Goal: Transaction & Acquisition: Purchase product/service

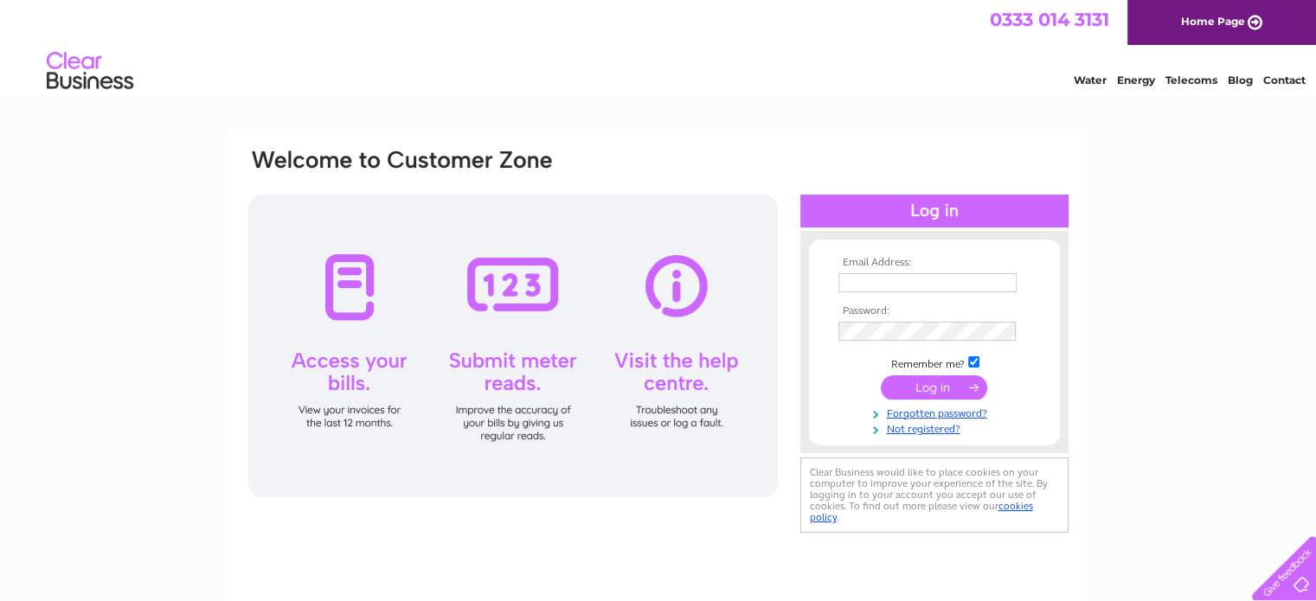
click at [883, 277] on input "text" at bounding box center [927, 282] width 178 height 19
type input "longridgegoldsmiths@outlook.com"
click at [881, 376] on input "submit" at bounding box center [934, 388] width 106 height 24
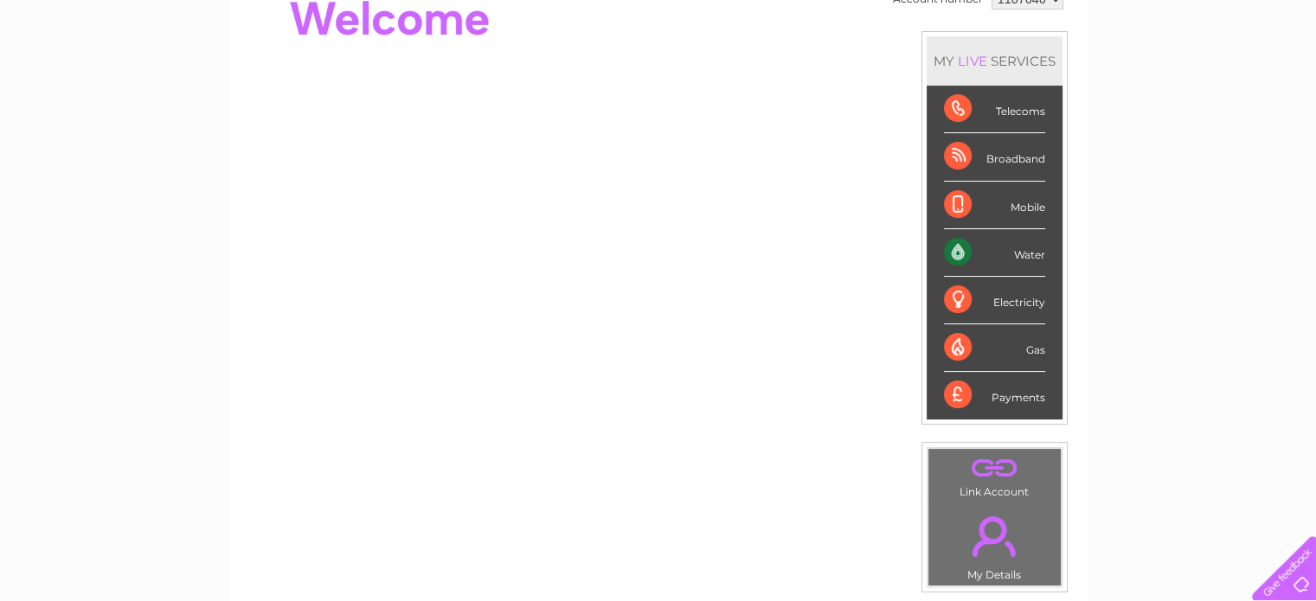
scroll to position [196, 0]
click at [948, 394] on div "Payments" at bounding box center [994, 396] width 101 height 47
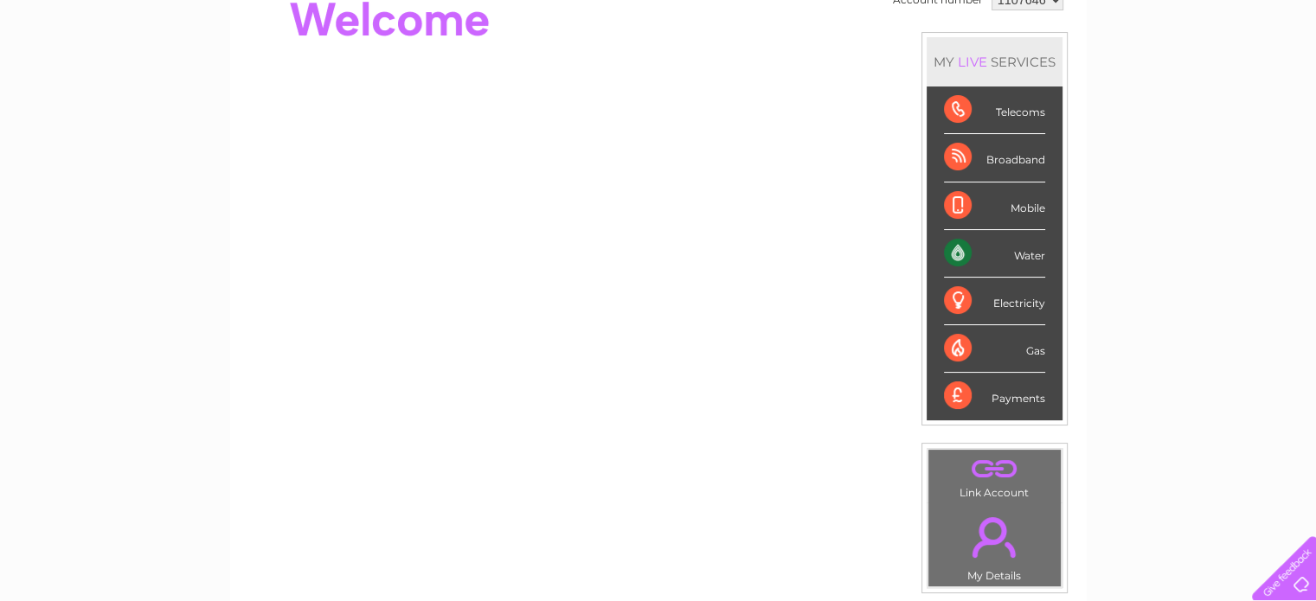
click at [948, 394] on div "Payments" at bounding box center [994, 396] width 101 height 47
click at [986, 399] on div "Payments" at bounding box center [994, 396] width 101 height 47
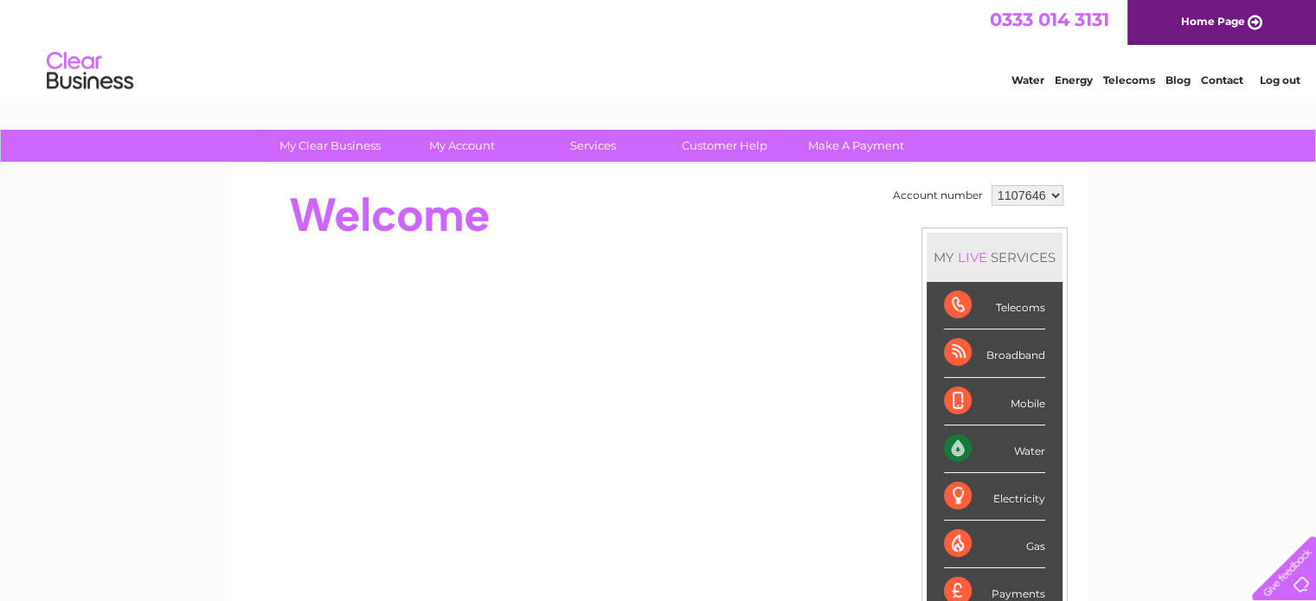
scroll to position [0, 0]
click at [880, 135] on link "Make A Payment" at bounding box center [856, 146] width 143 height 32
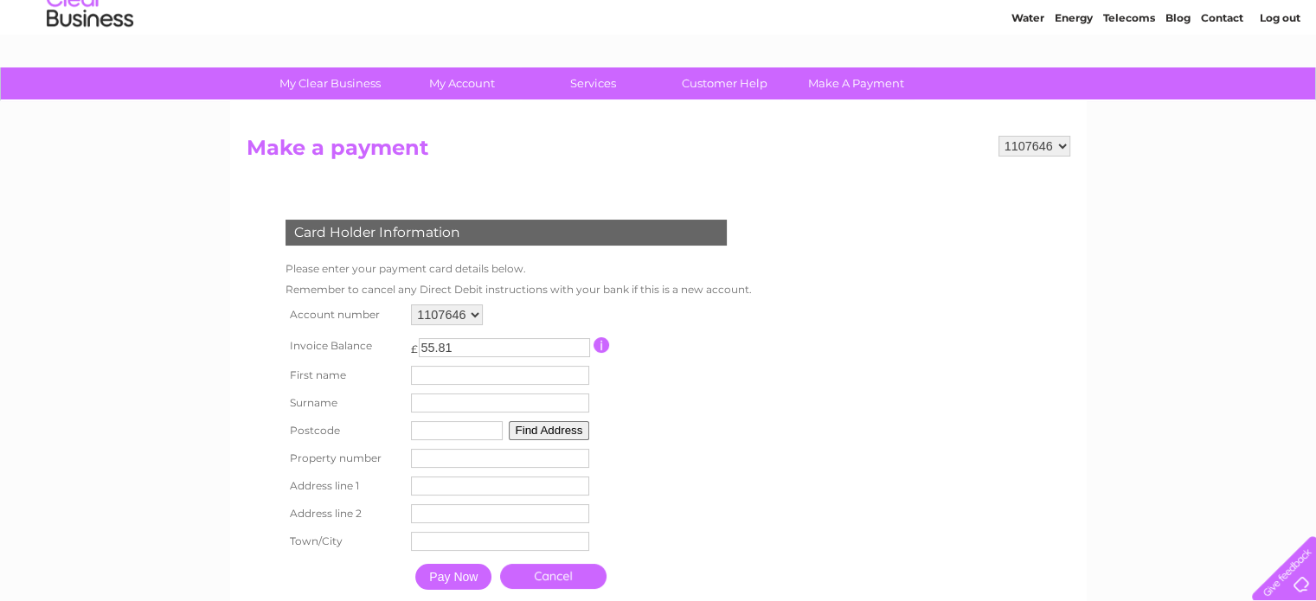
scroll to position [62, 0]
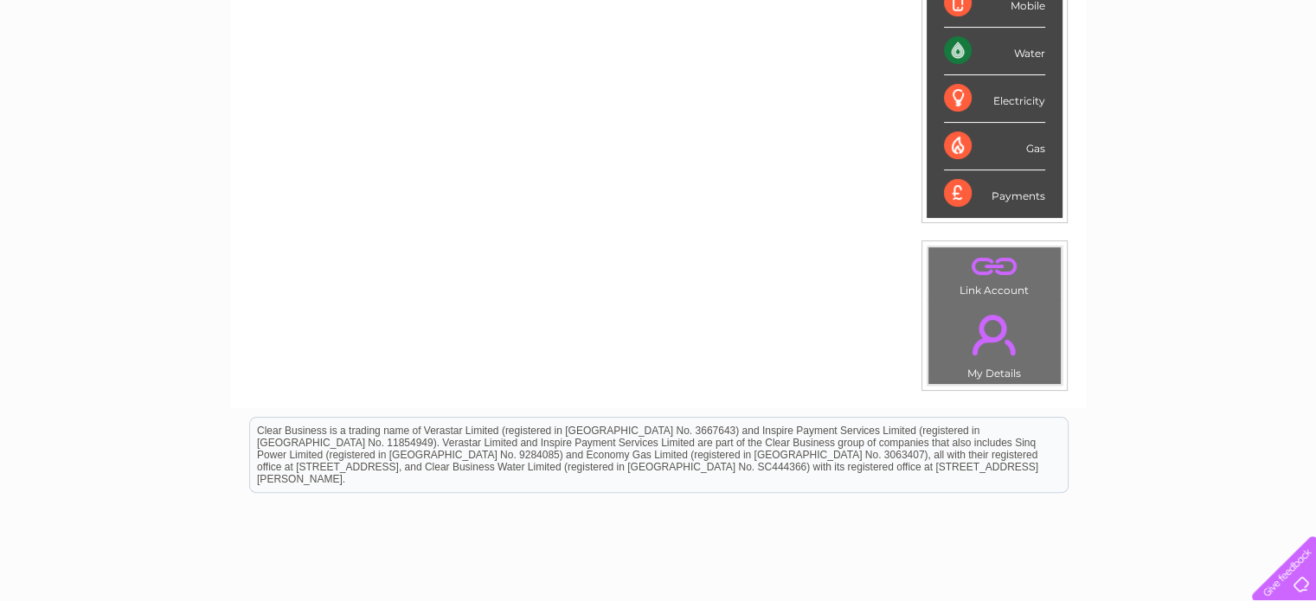
scroll to position [375, 0]
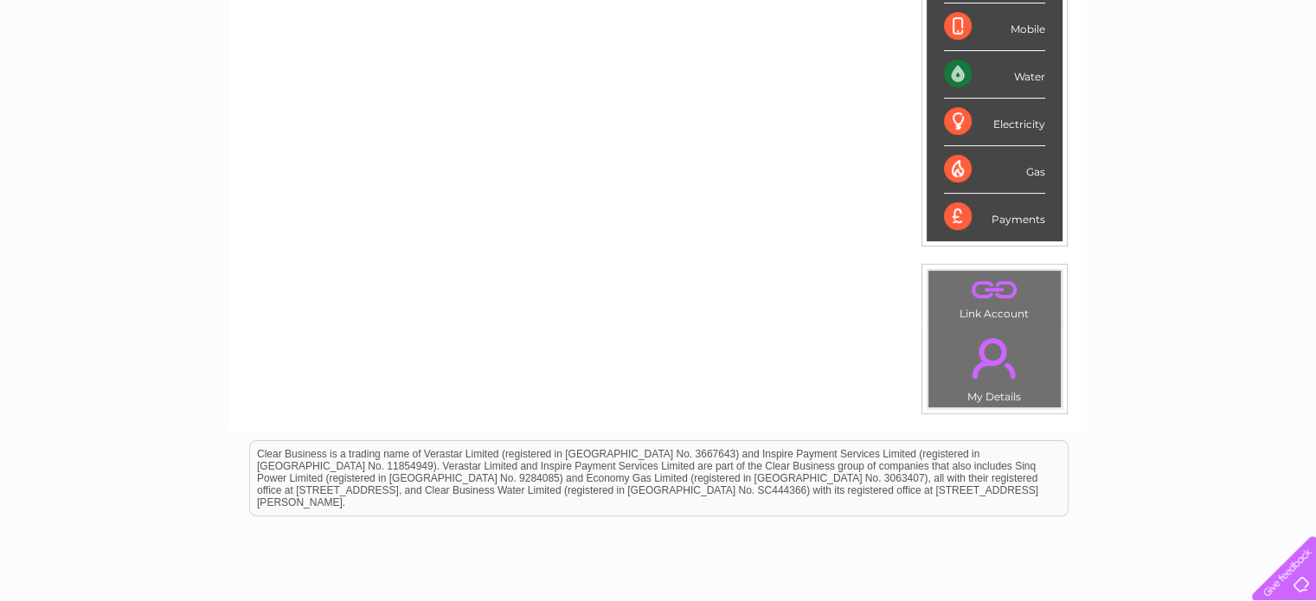
click at [991, 343] on link "." at bounding box center [995, 358] width 124 height 61
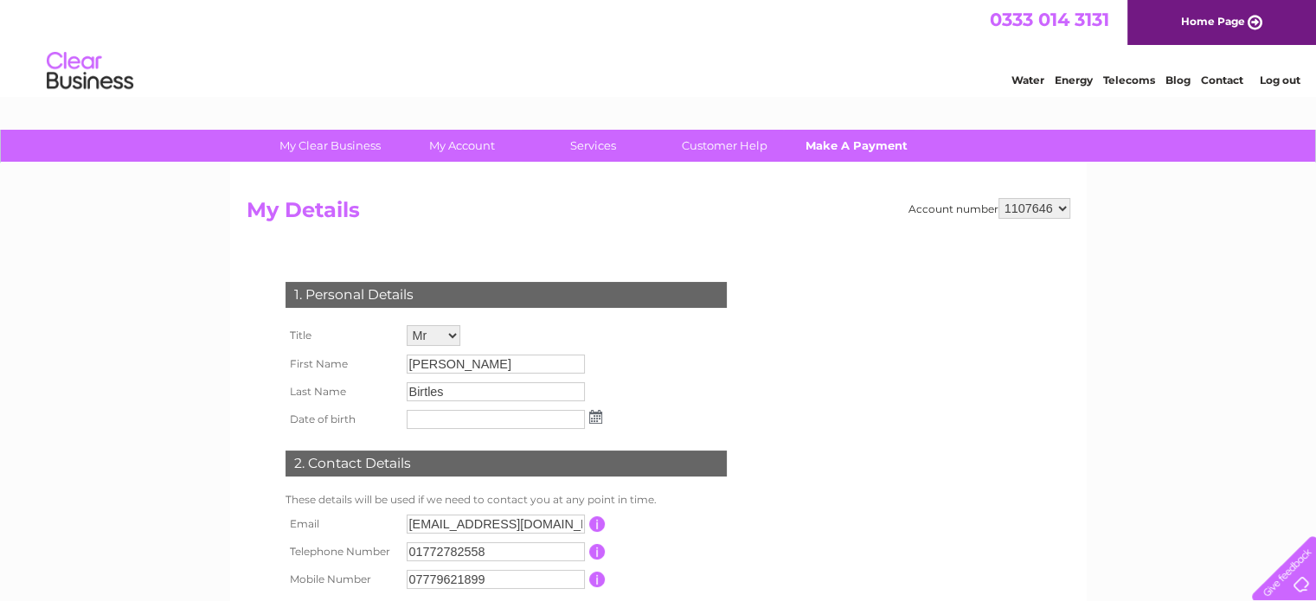
click at [871, 151] on link "Make A Payment" at bounding box center [856, 146] width 143 height 32
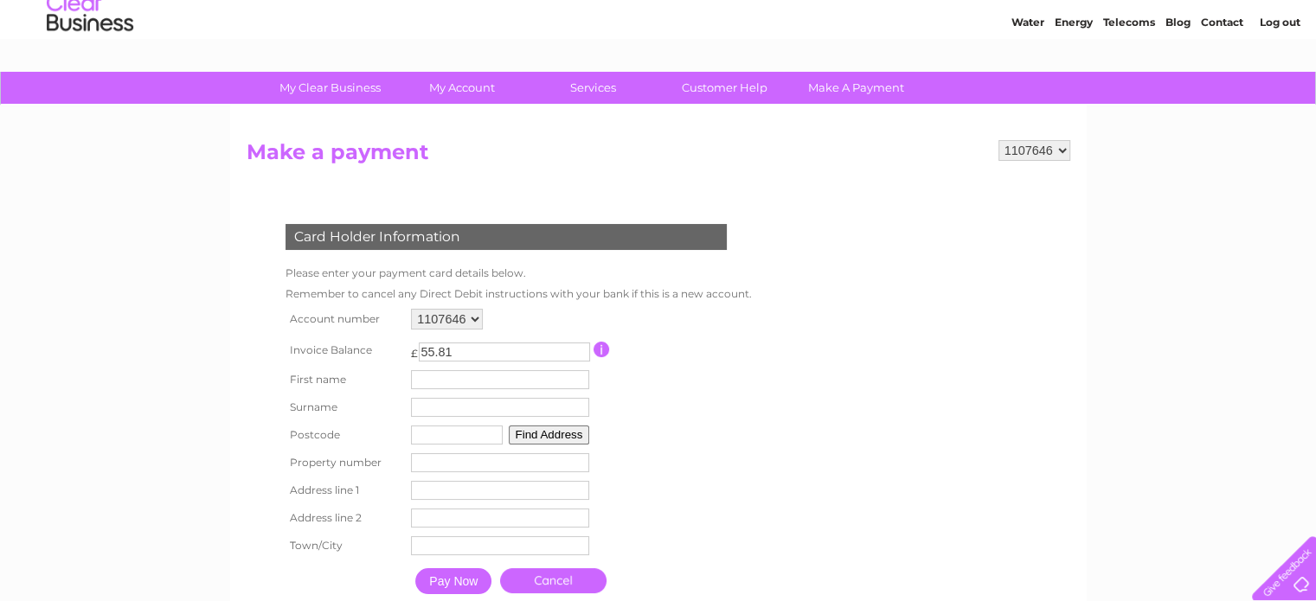
scroll to position [26, 0]
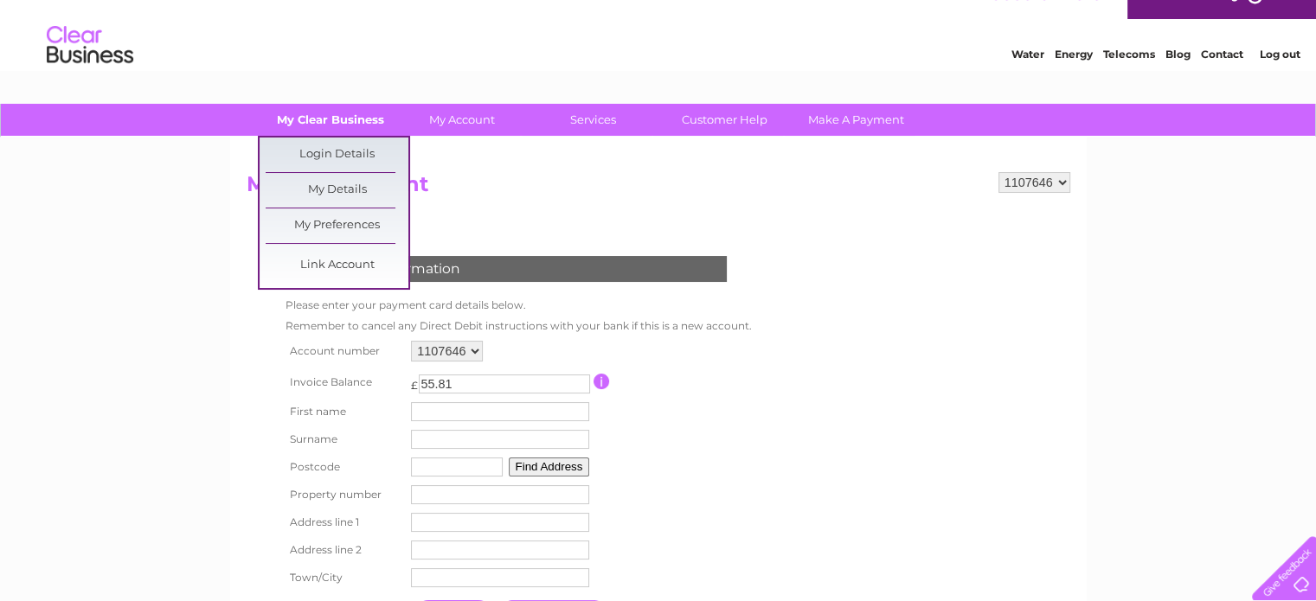
click at [363, 120] on link "My Clear Business" at bounding box center [330, 120] width 143 height 32
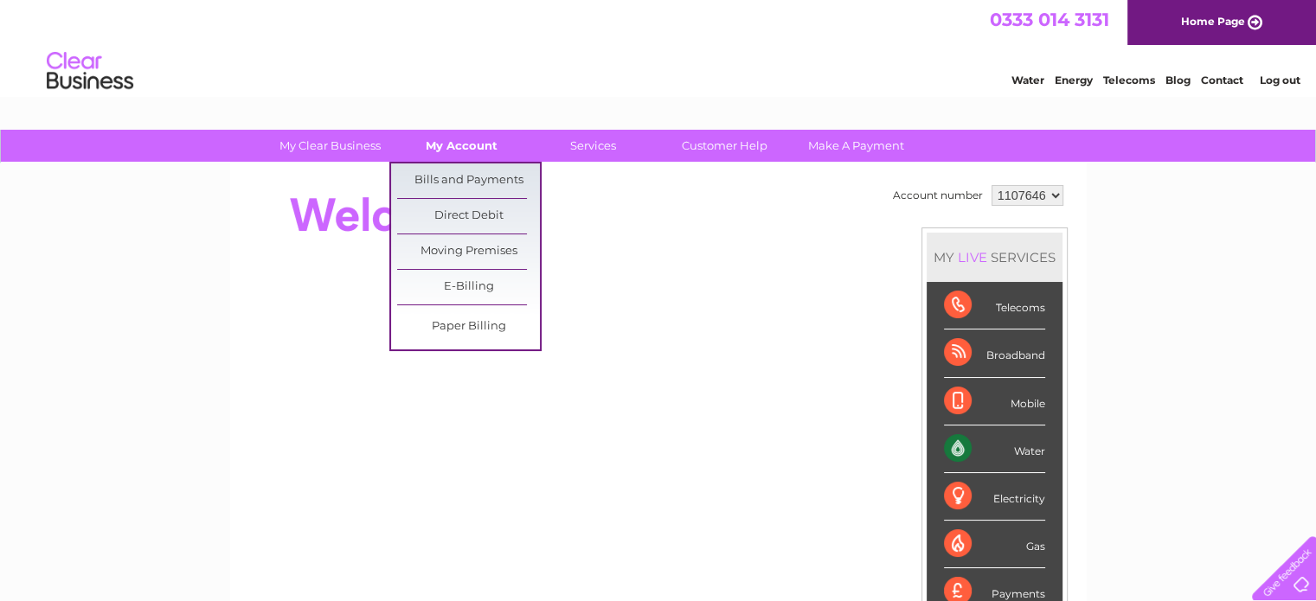
click at [443, 141] on link "My Account" at bounding box center [461, 146] width 143 height 32
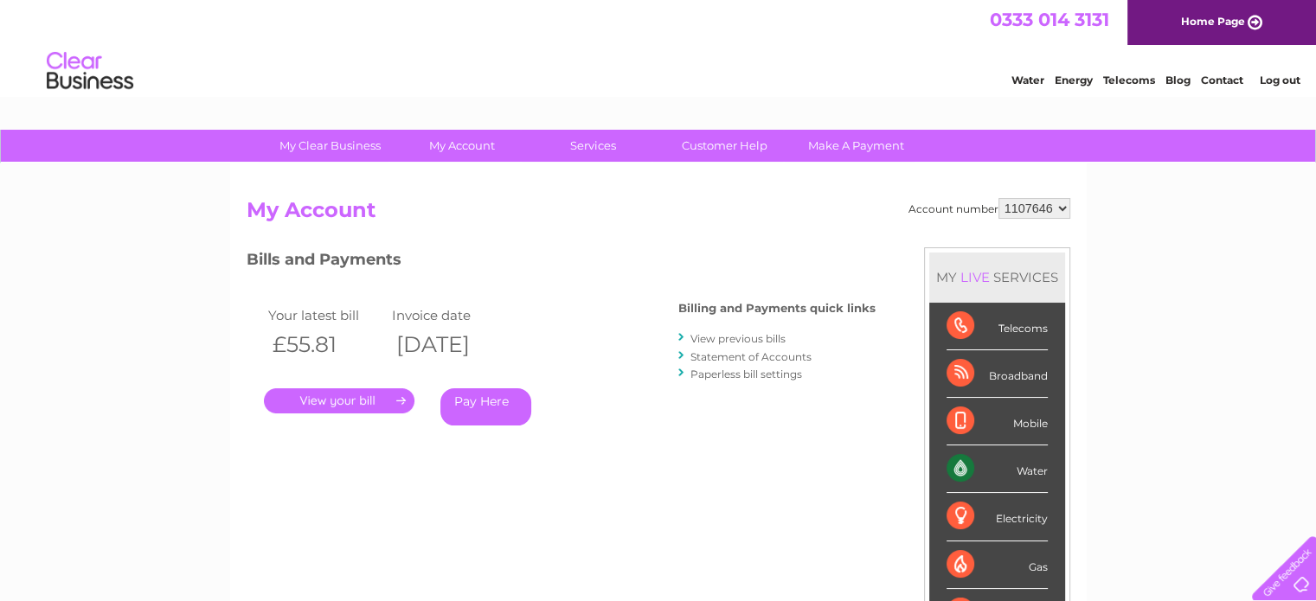
click at [347, 394] on link "." at bounding box center [339, 401] width 151 height 25
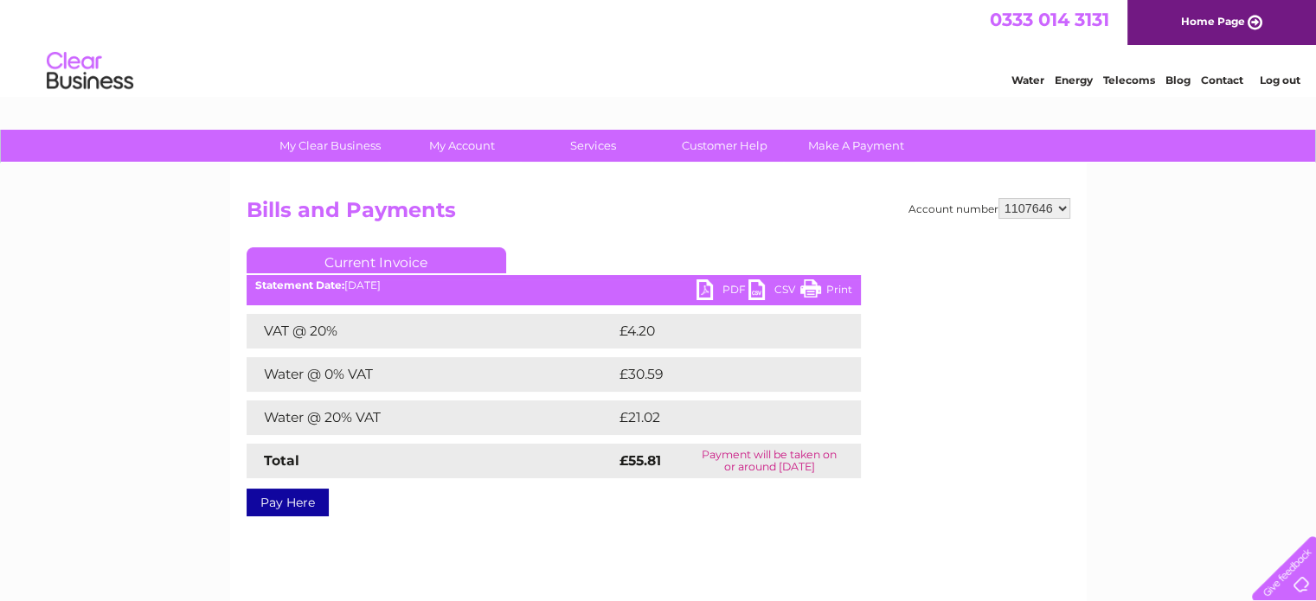
click at [734, 289] on link "PDF" at bounding box center [723, 291] width 52 height 25
